Goal: Task Accomplishment & Management: Use online tool/utility

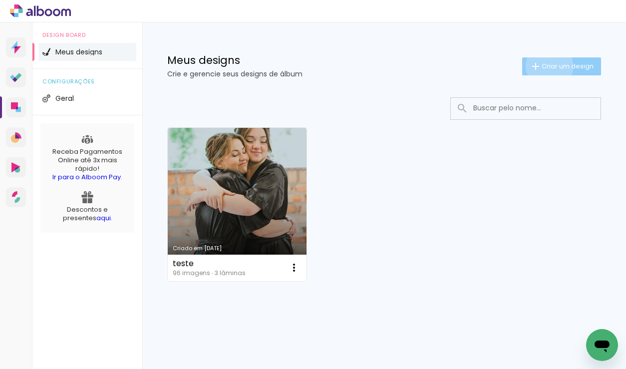
click at [542, 66] on span "Criar um design" at bounding box center [568, 66] width 52 height 6
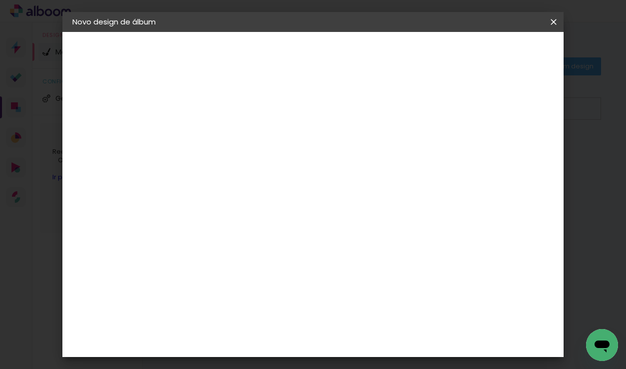
click at [236, 134] on input at bounding box center [236, 133] width 0 height 15
type input "[PERSON_NAME] e [PERSON_NAME]"
type paper-input "[PERSON_NAME] e [PERSON_NAME]"
click at [0, 0] on slot "Avançar" at bounding box center [0, 0] width 0 height 0
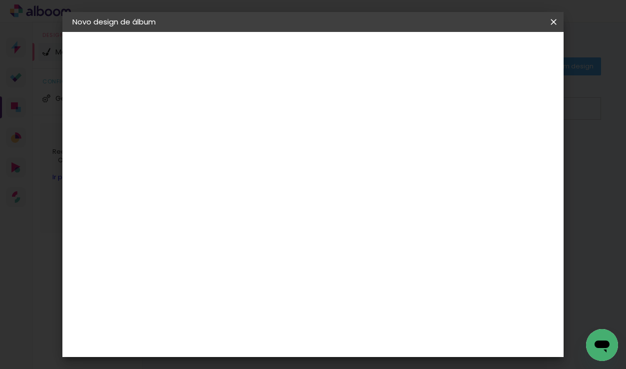
click at [280, 136] on input at bounding box center [261, 134] width 101 height 12
type input "s"
type input "dre"
type paper-input "dre"
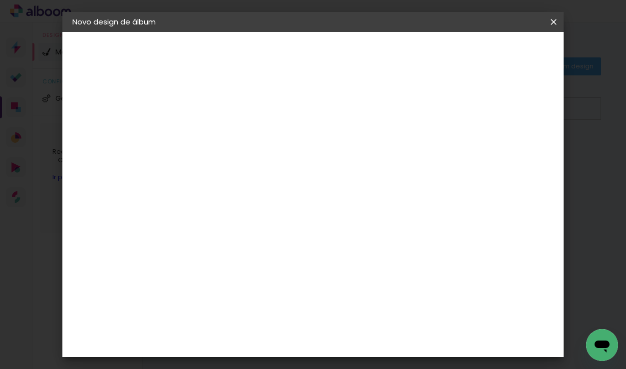
click at [271, 228] on div "DreambooksPro" at bounding box center [261, 226] width 65 height 8
click at [0, 0] on slot "Avançar" at bounding box center [0, 0] width 0 height 0
click at [275, 167] on input "text" at bounding box center [255, 173] width 39 height 15
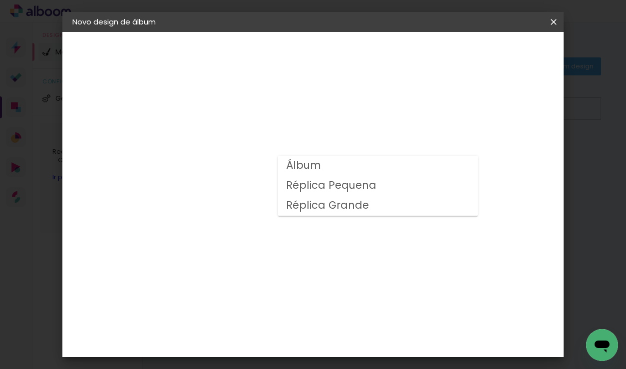
click at [341, 167] on paper-item "Álbum" at bounding box center [378, 166] width 200 height 20
type input "Álbum"
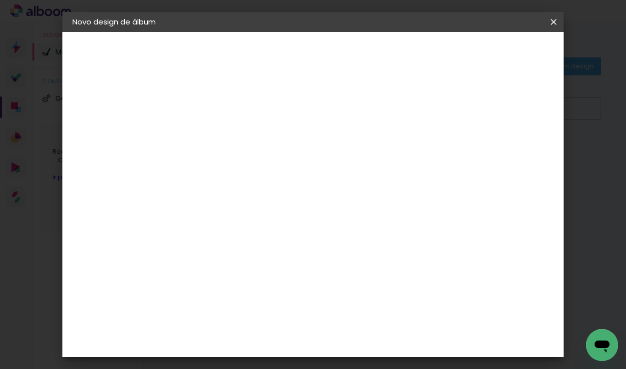
scroll to position [11, 0]
click at [303, 243] on span "30 × 20" at bounding box center [280, 251] width 46 height 20
